Goal: Check status: Check status

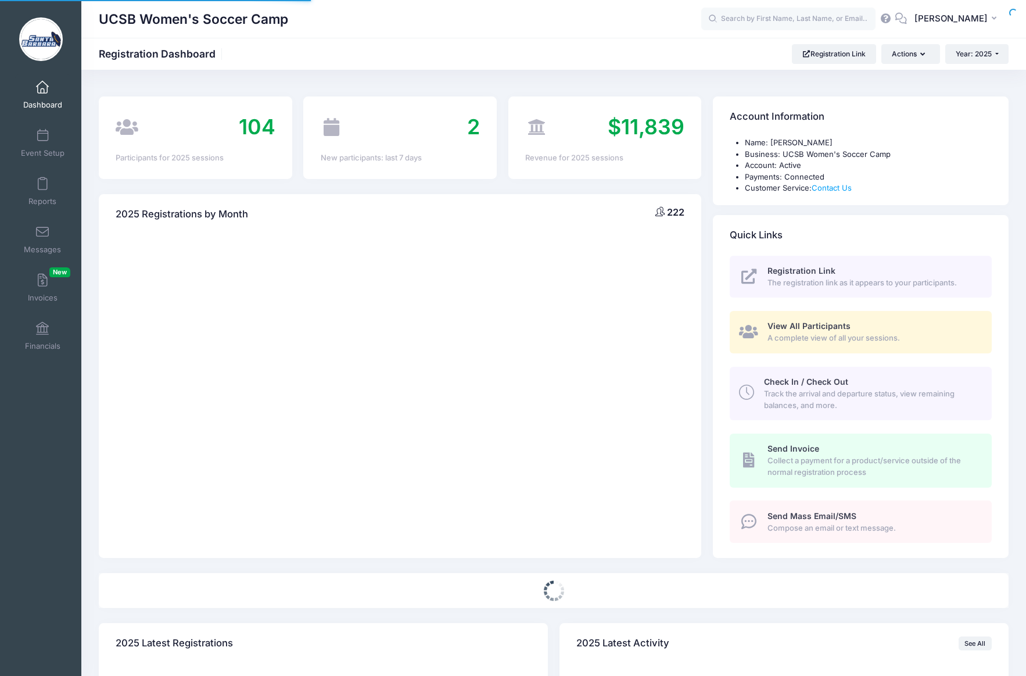
select select
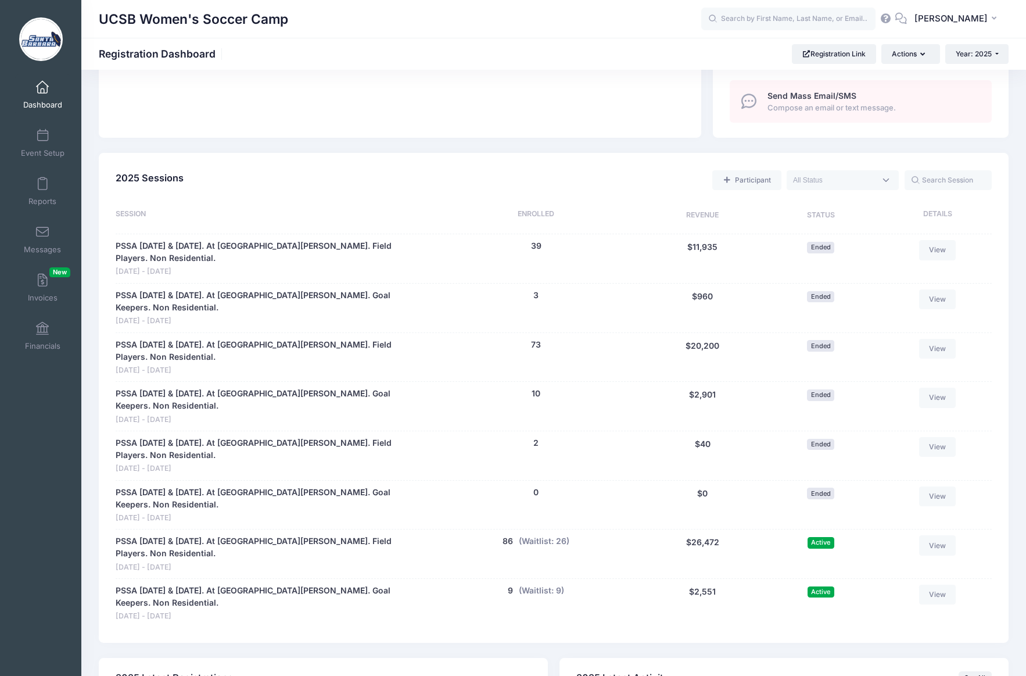
scroll to position [422, 0]
click at [549, 534] on button "(Waitlist: 26)" at bounding box center [544, 540] width 51 height 12
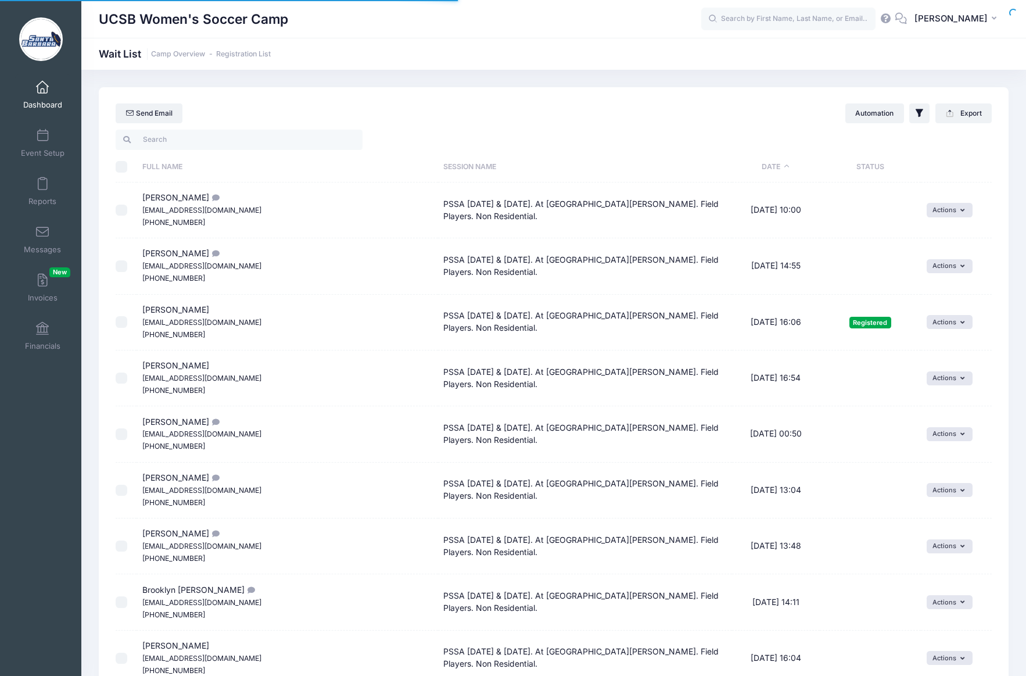
select select "50"
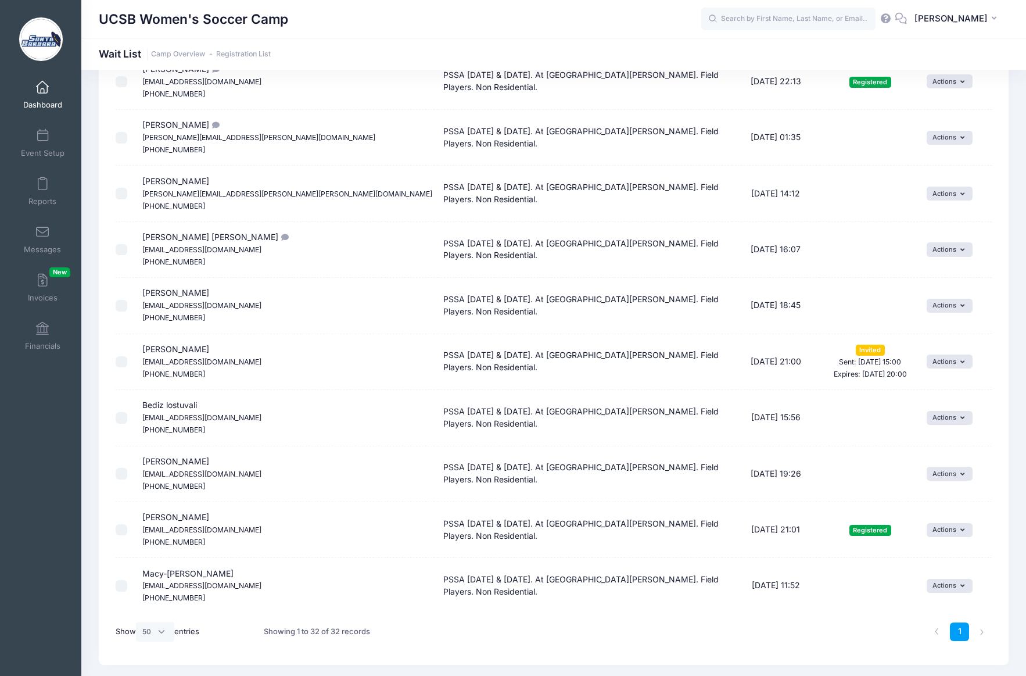
scroll to position [1370, 0]
